Goal: Transaction & Acquisition: Download file/media

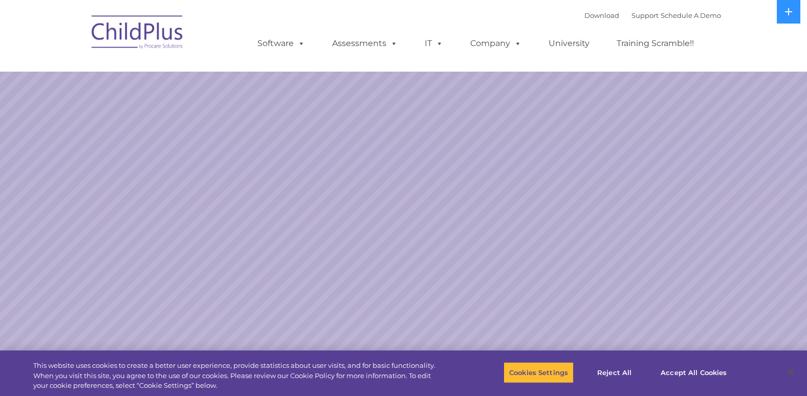
select select "MEDIUM"
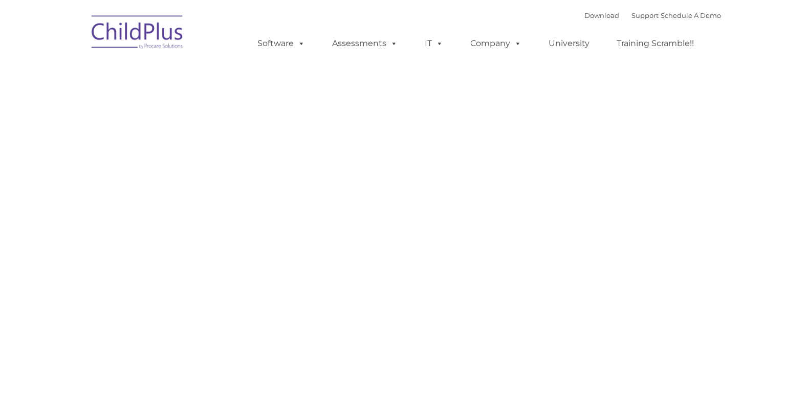
type input ""
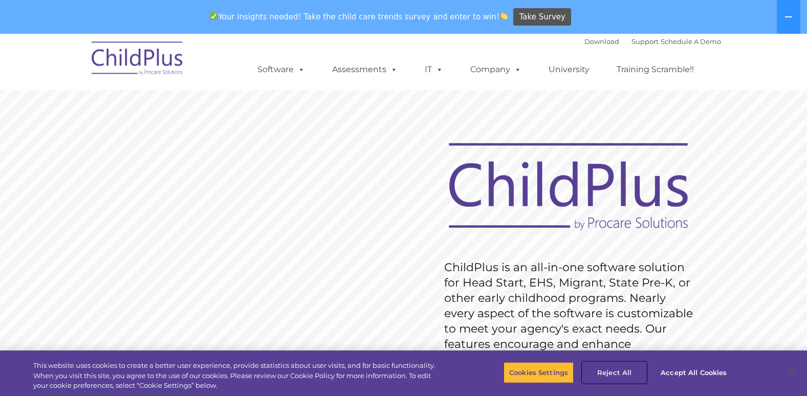
click at [620, 374] on button "Reject All" at bounding box center [615, 373] width 64 height 22
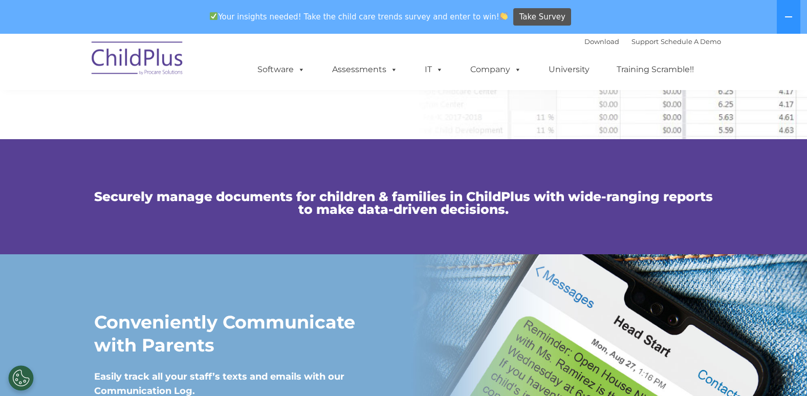
scroll to position [655, 0]
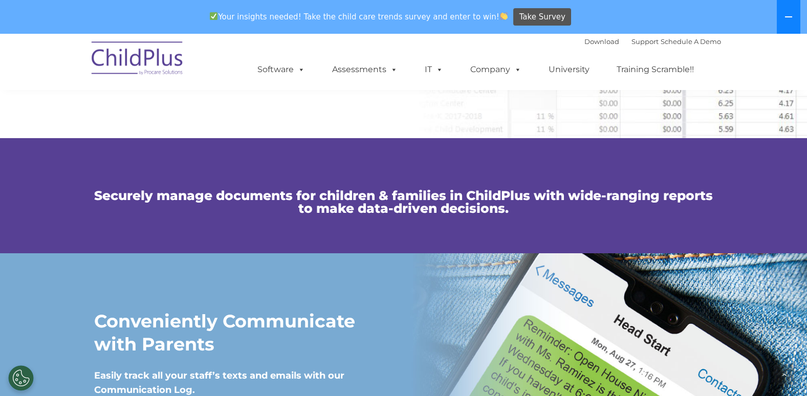
click at [788, 16] on icon at bounding box center [789, 17] width 8 height 8
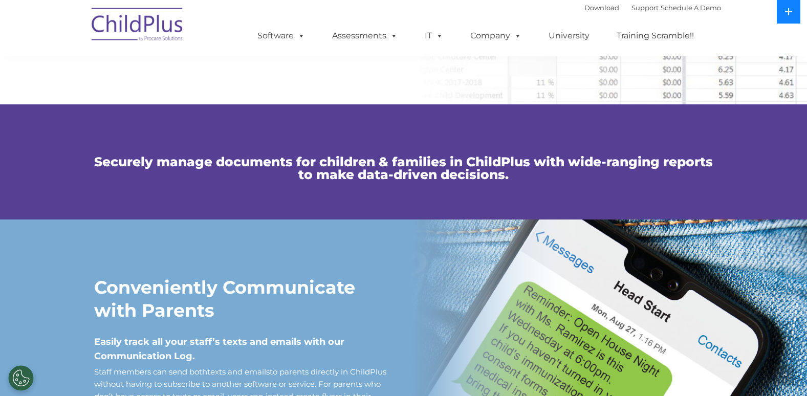
click at [788, 16] on button at bounding box center [789, 12] width 24 height 24
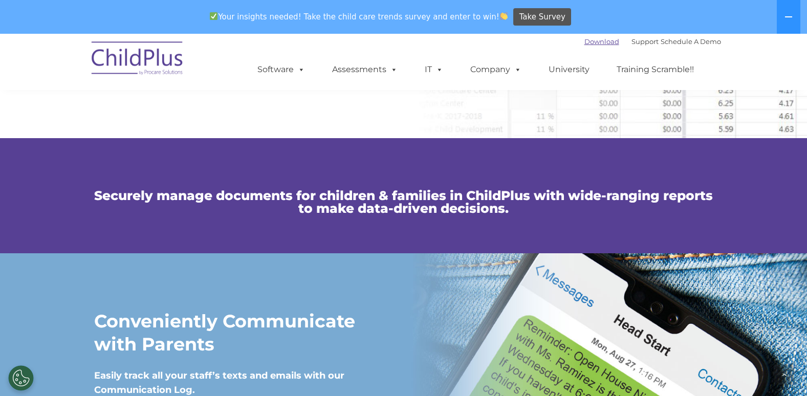
click at [591, 43] on link "Download" at bounding box center [602, 41] width 35 height 8
